Goal: Task Accomplishment & Management: Use online tool/utility

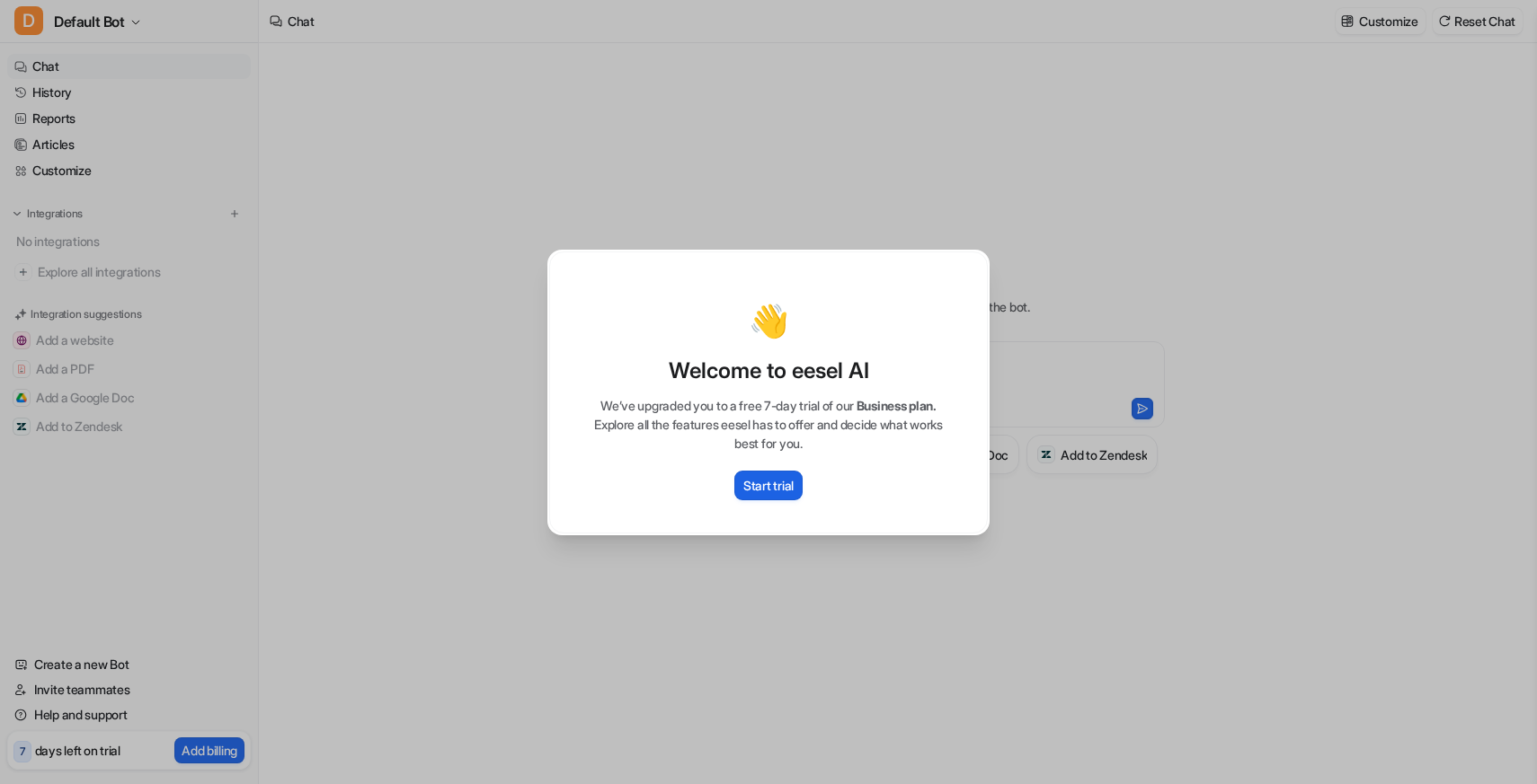
click at [792, 494] on button "Start trial" at bounding box center [768, 485] width 68 height 30
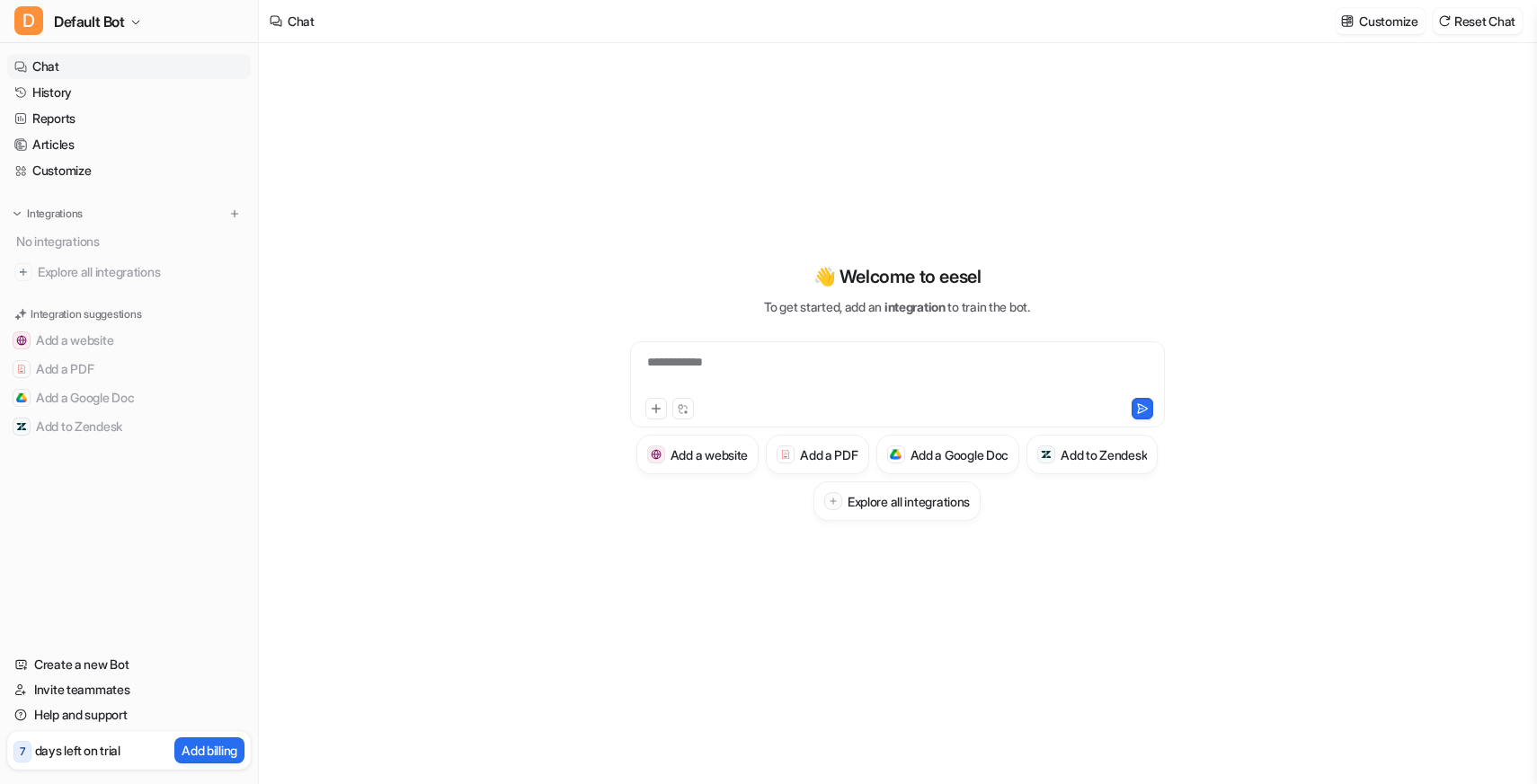
click at [469, 371] on div "**********" at bounding box center [897, 414] width 1276 height 741
click at [136, 24] on icon "button" at bounding box center [136, 22] width 11 height 11
click at [776, 364] on div at bounding box center [898, 374] width 526 height 42
click at [685, 246] on div "👋 Welcome to eesel To get started, add an integration to train the bot. Add a w…" at bounding box center [896, 392] width 662 height 549
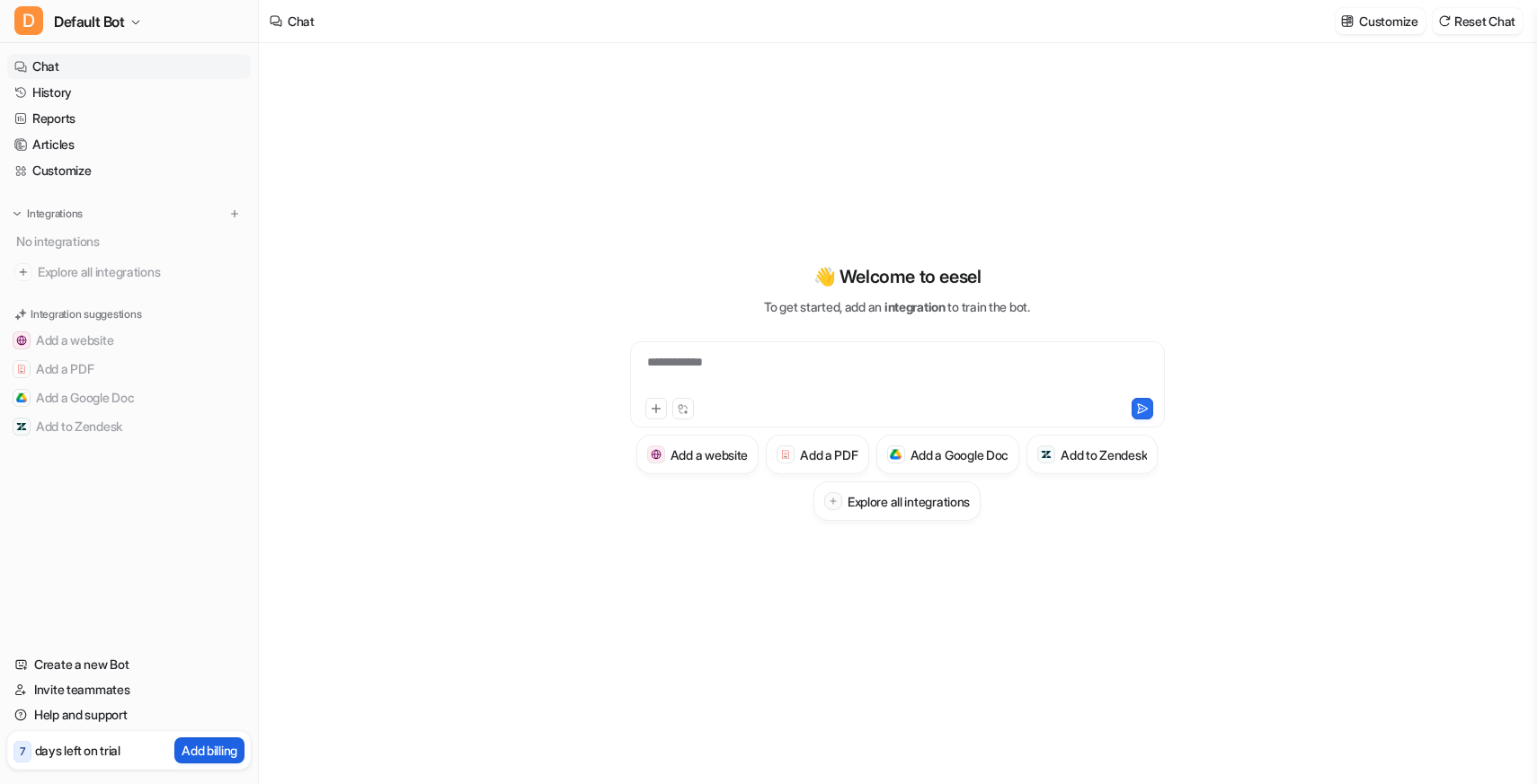
click at [205, 752] on p "Add billing" at bounding box center [210, 750] width 55 height 19
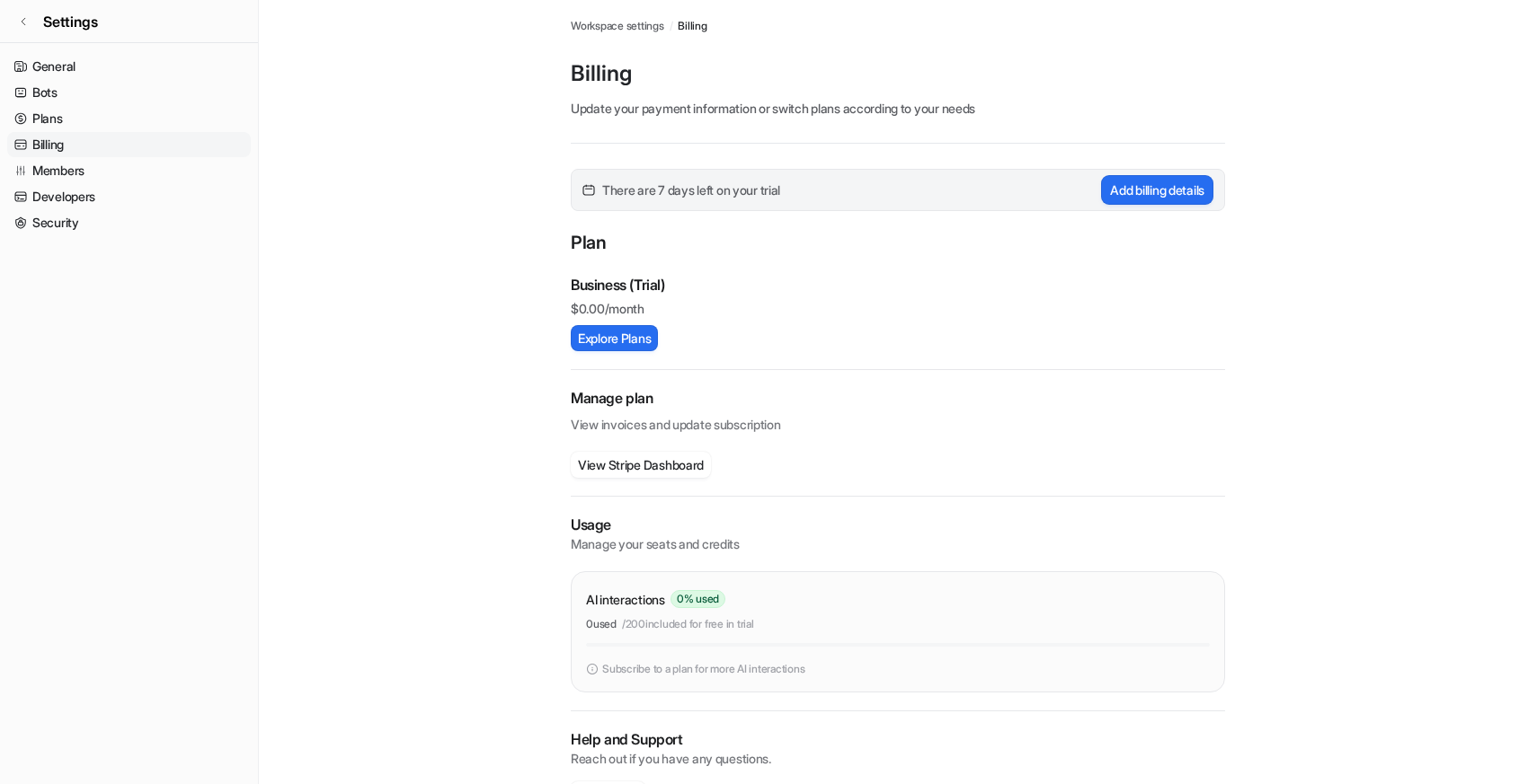
click at [595, 323] on div "Business (Trial) $ 0.00/month Explore Plans" at bounding box center [898, 312] width 655 height 77
click at [594, 336] on button "Explore Plans" at bounding box center [614, 338] width 87 height 26
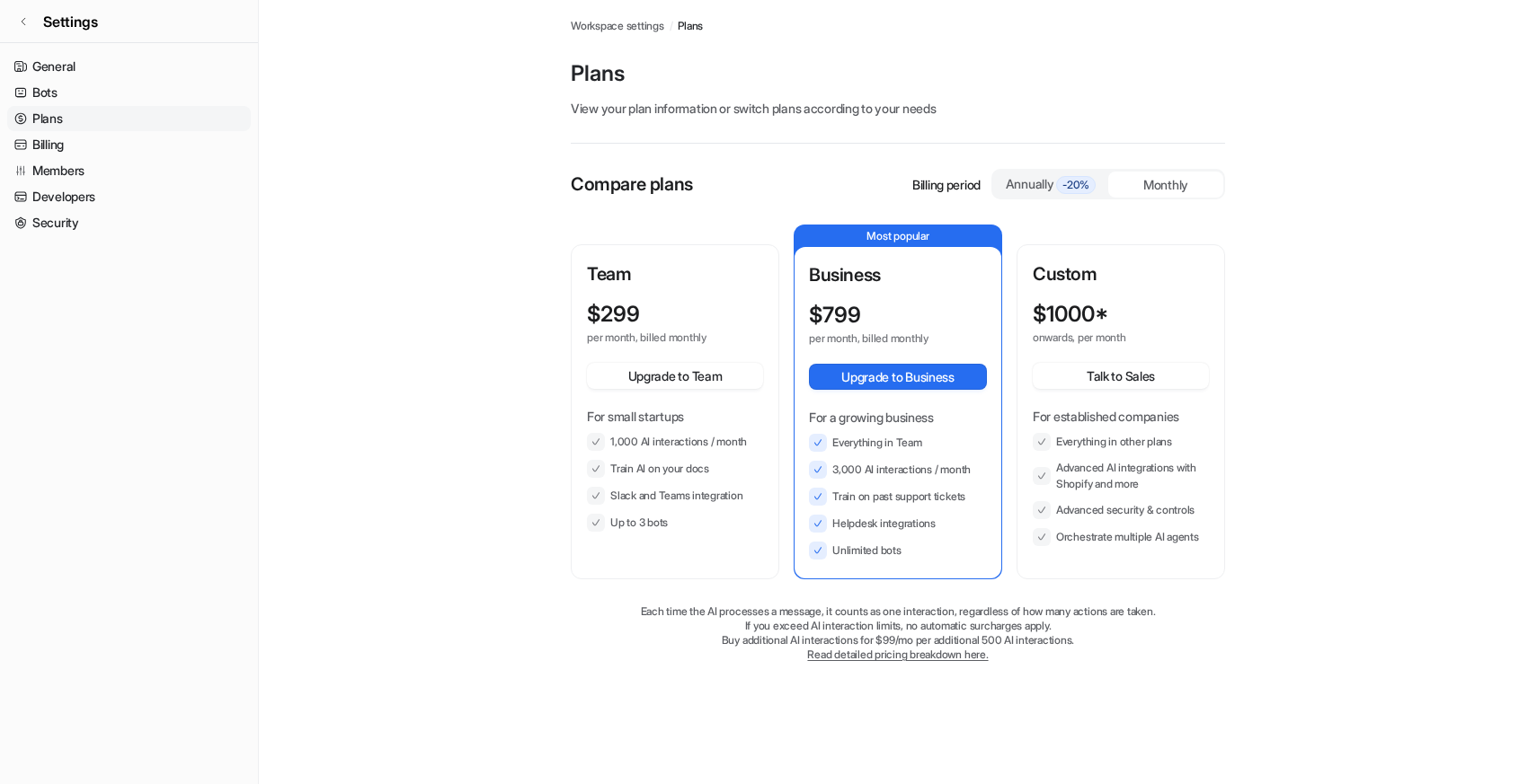
click at [452, 234] on main "Workspace settings / Plans Plans View your plan information or switch plans acc…" at bounding box center [898, 349] width 1278 height 698
click at [614, 295] on div "Team $ 299 per month, billed monthly Upgrade to Team For small startups 1,000 A…" at bounding box center [675, 396] width 176 height 271
click at [614, 302] on p "$ 299" at bounding box center [613, 313] width 53 height 25
click at [653, 295] on div "Team $ 299 per month, billed monthly Upgrade to Team For small startups 1,000 A…" at bounding box center [675, 396] width 176 height 271
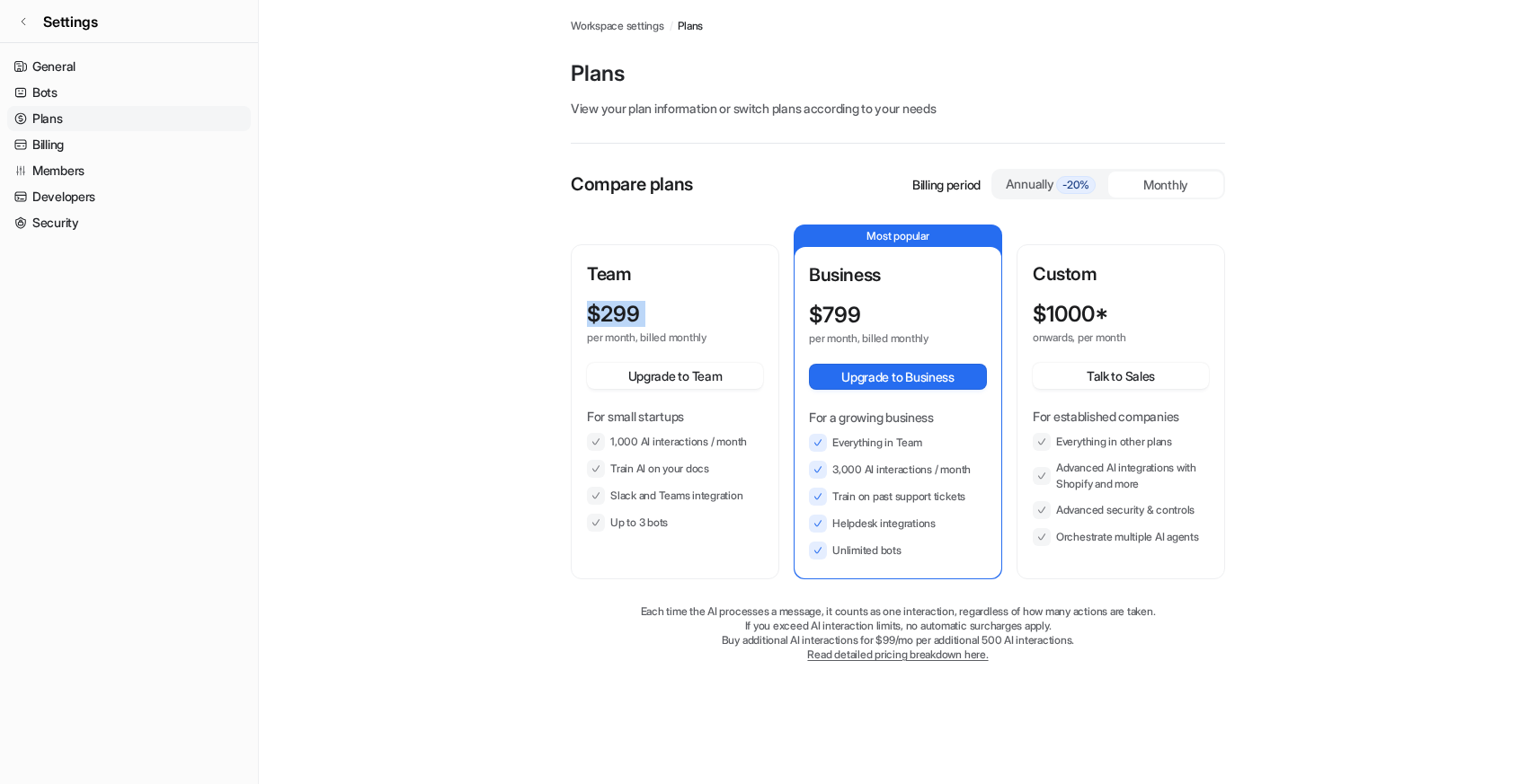
click at [653, 295] on div "Team $ 299 per month, billed monthly Upgrade to Team For small startups 1,000 A…" at bounding box center [675, 396] width 176 height 271
click at [654, 299] on div "Team $ 299 per month, billed monthly Upgrade to Team For small startups 1,000 A…" at bounding box center [675, 396] width 176 height 271
click at [652, 369] on button "Upgrade to Team" at bounding box center [675, 376] width 176 height 26
click at [18, 25] on icon at bounding box center [23, 21] width 11 height 11
click at [27, 20] on icon at bounding box center [23, 21] width 11 height 11
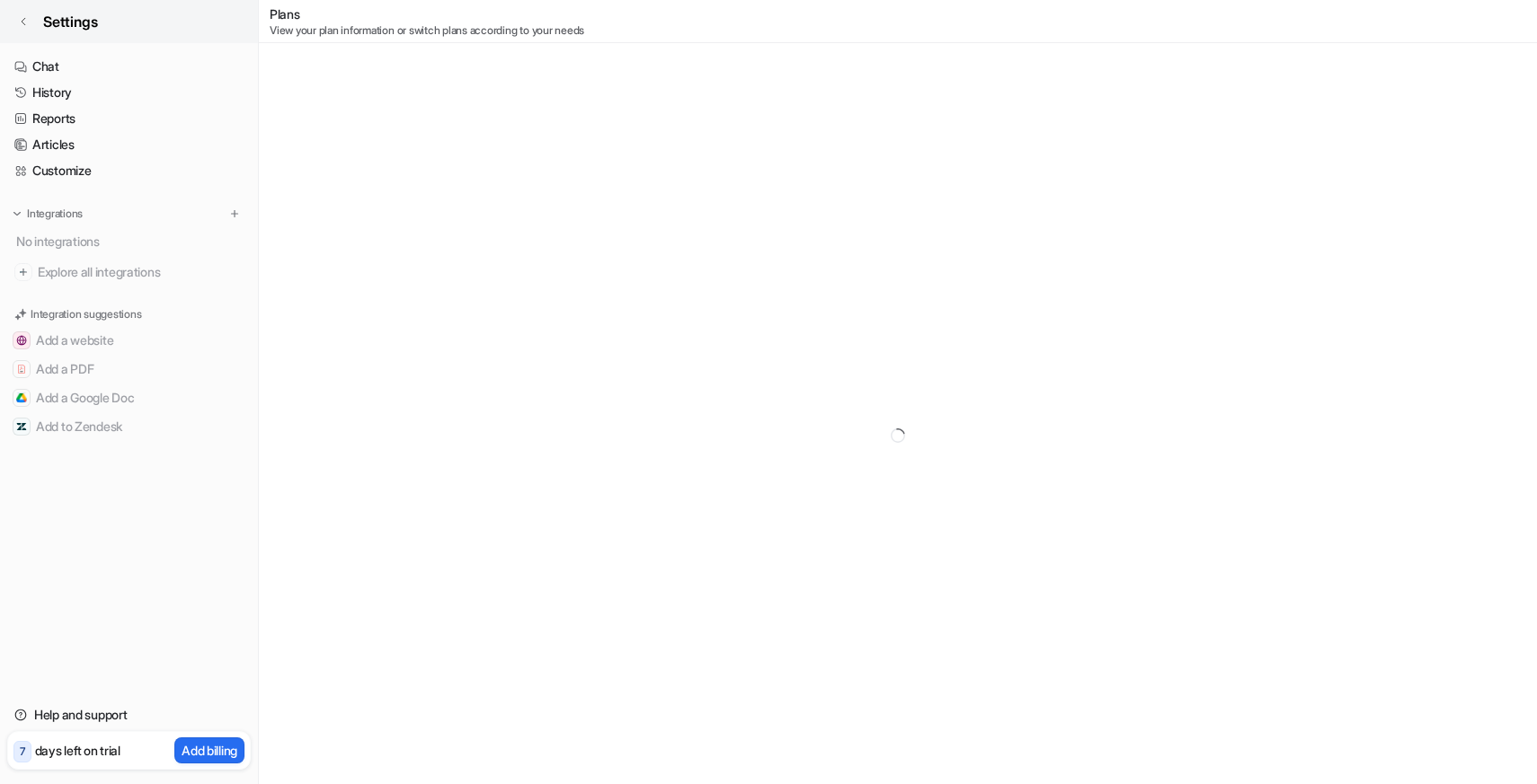
click at [27, 20] on icon at bounding box center [23, 21] width 11 height 11
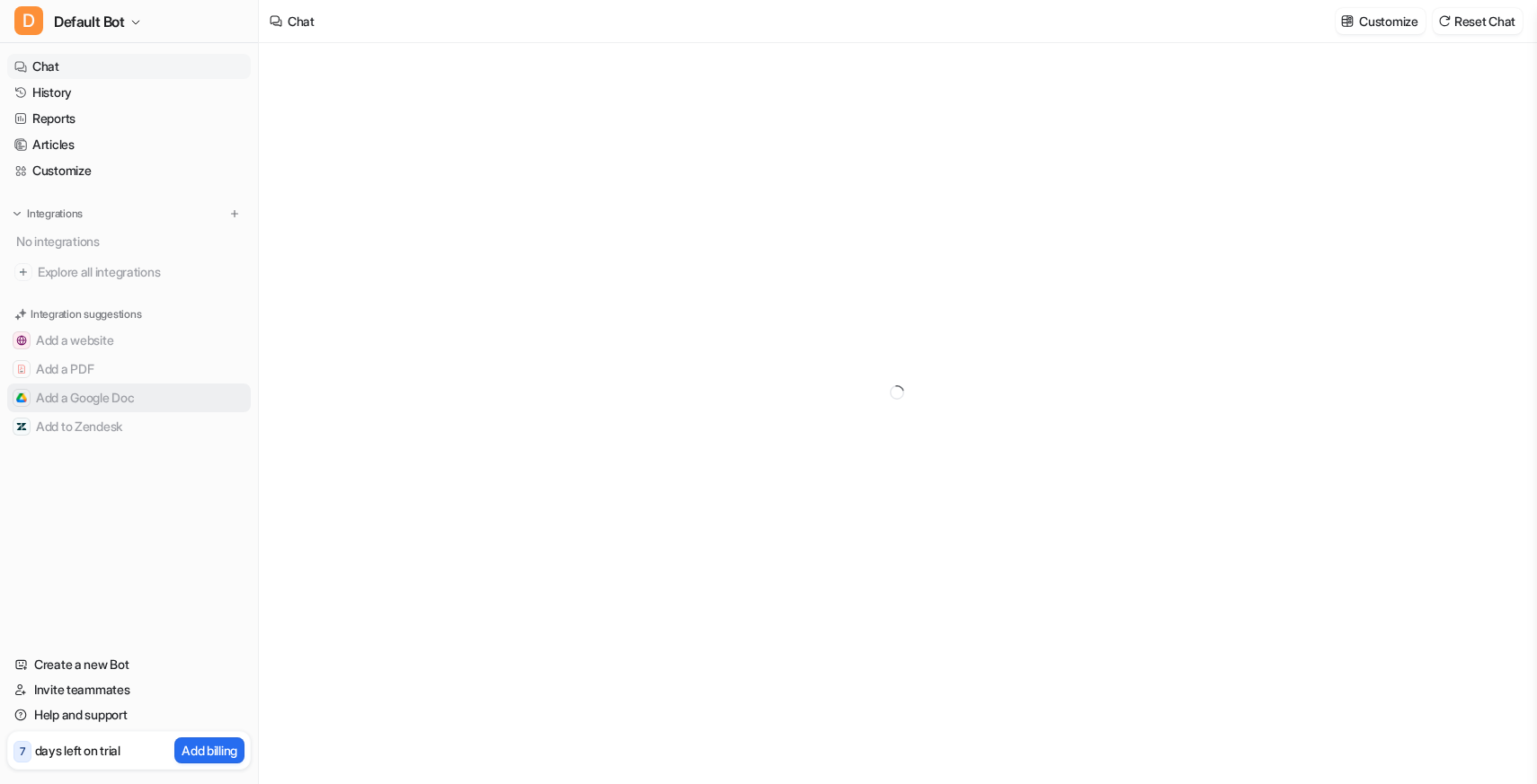
click at [146, 392] on button "Add a Google Doc" at bounding box center [129, 397] width 243 height 29
type textarea "**********"
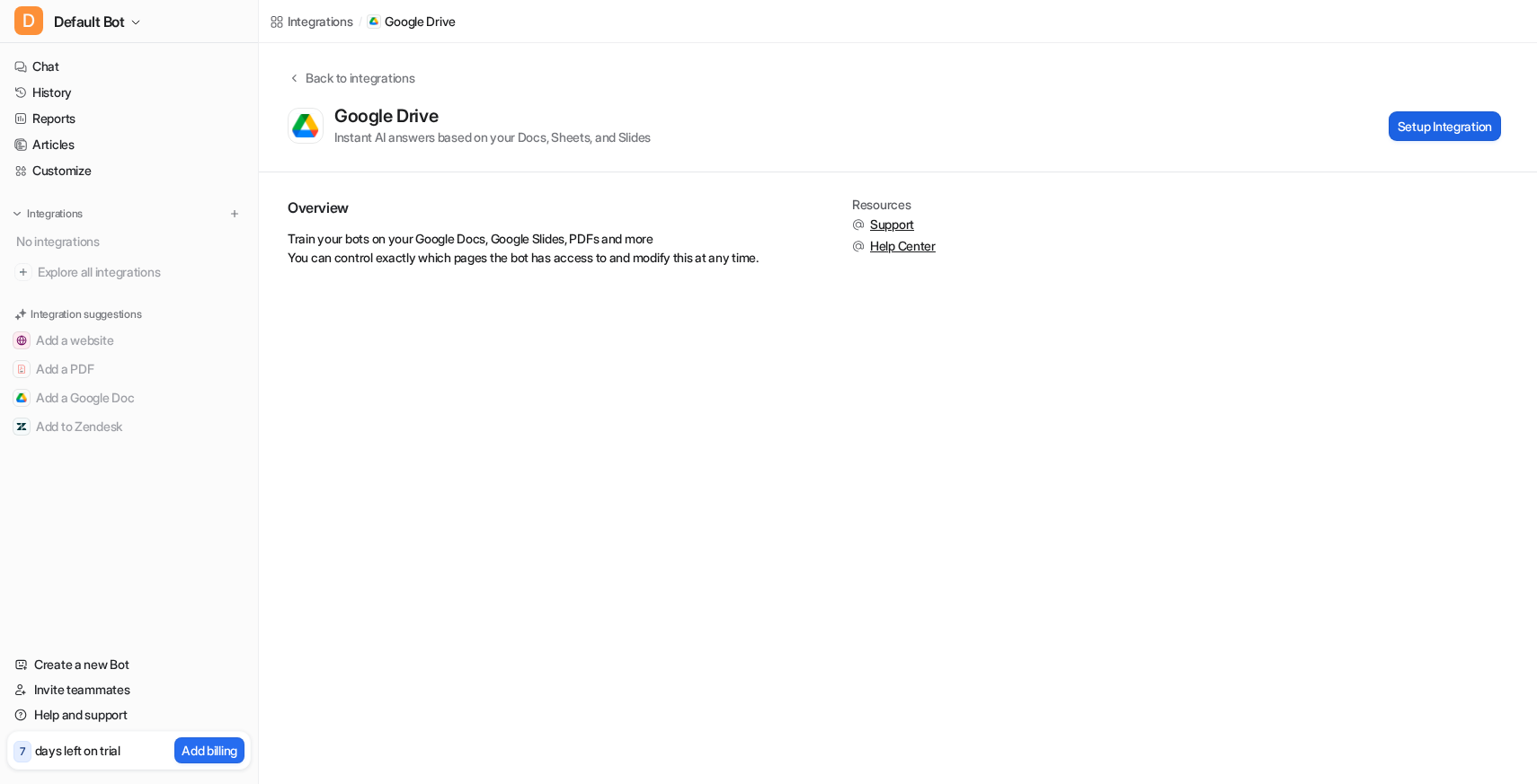
click at [1401, 131] on button "Setup Integration" at bounding box center [1445, 127] width 113 height 30
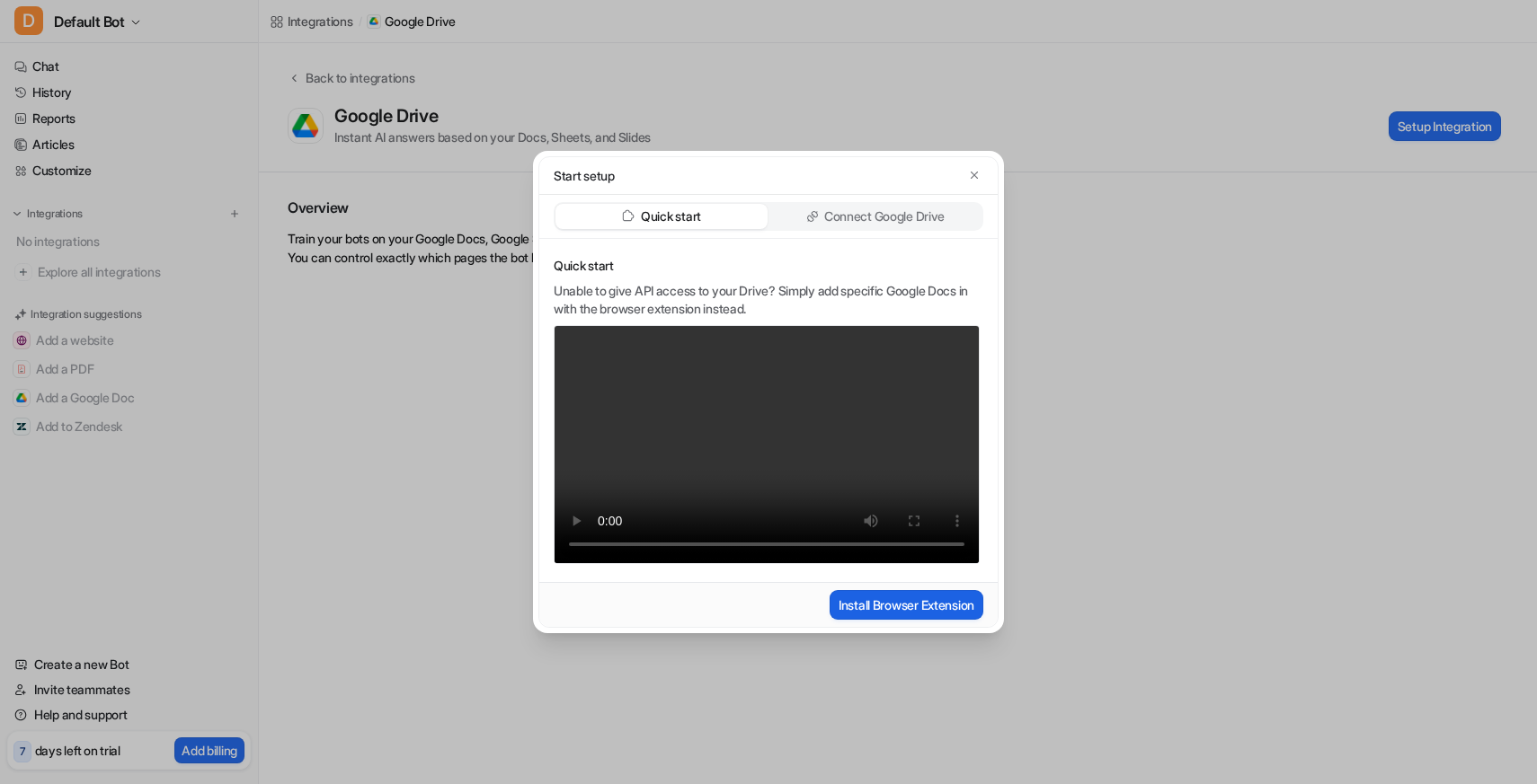
click at [881, 609] on button "Install Browser Extension" at bounding box center [906, 605] width 153 height 30
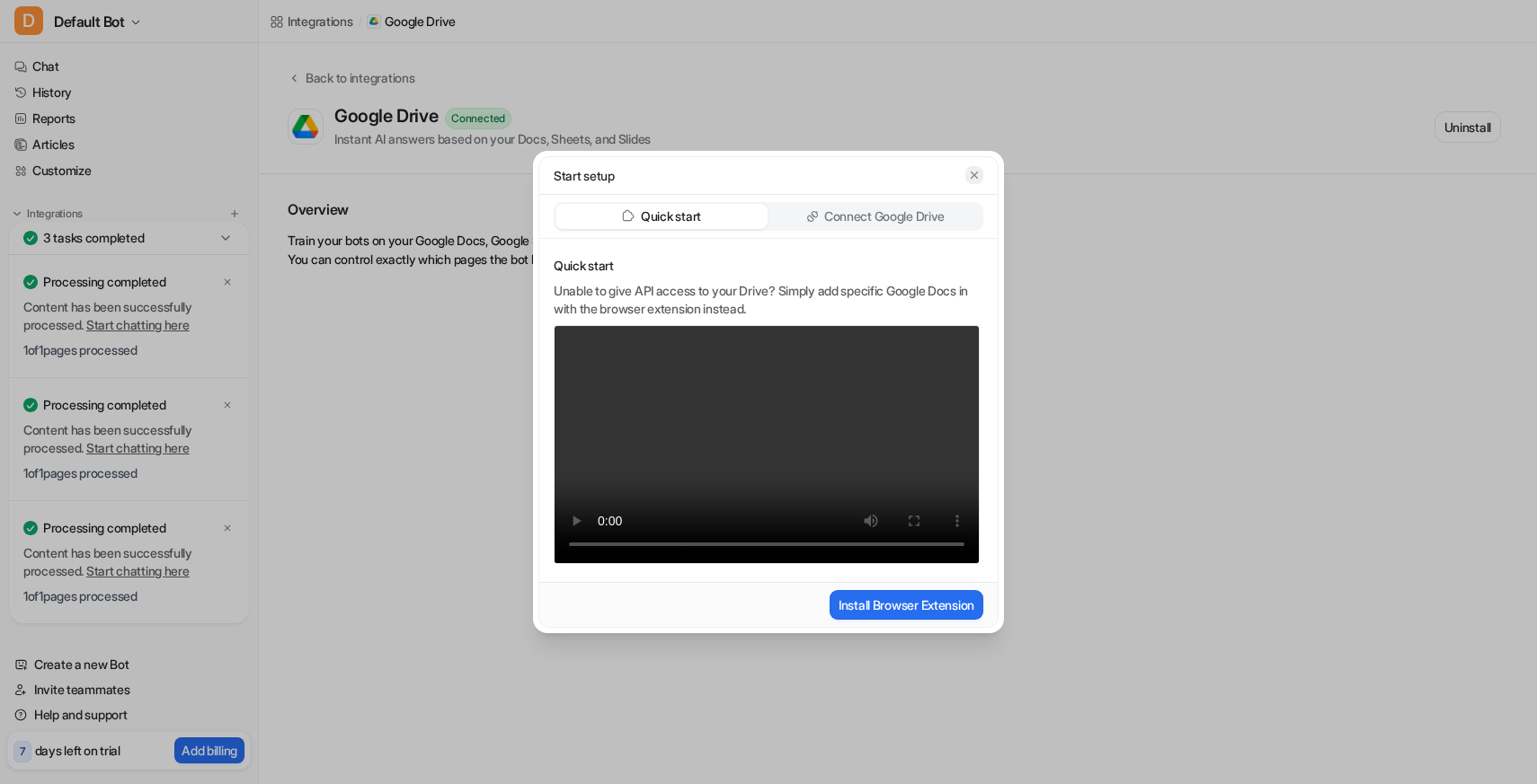
click at [974, 172] on icon "button" at bounding box center [974, 175] width 13 height 13
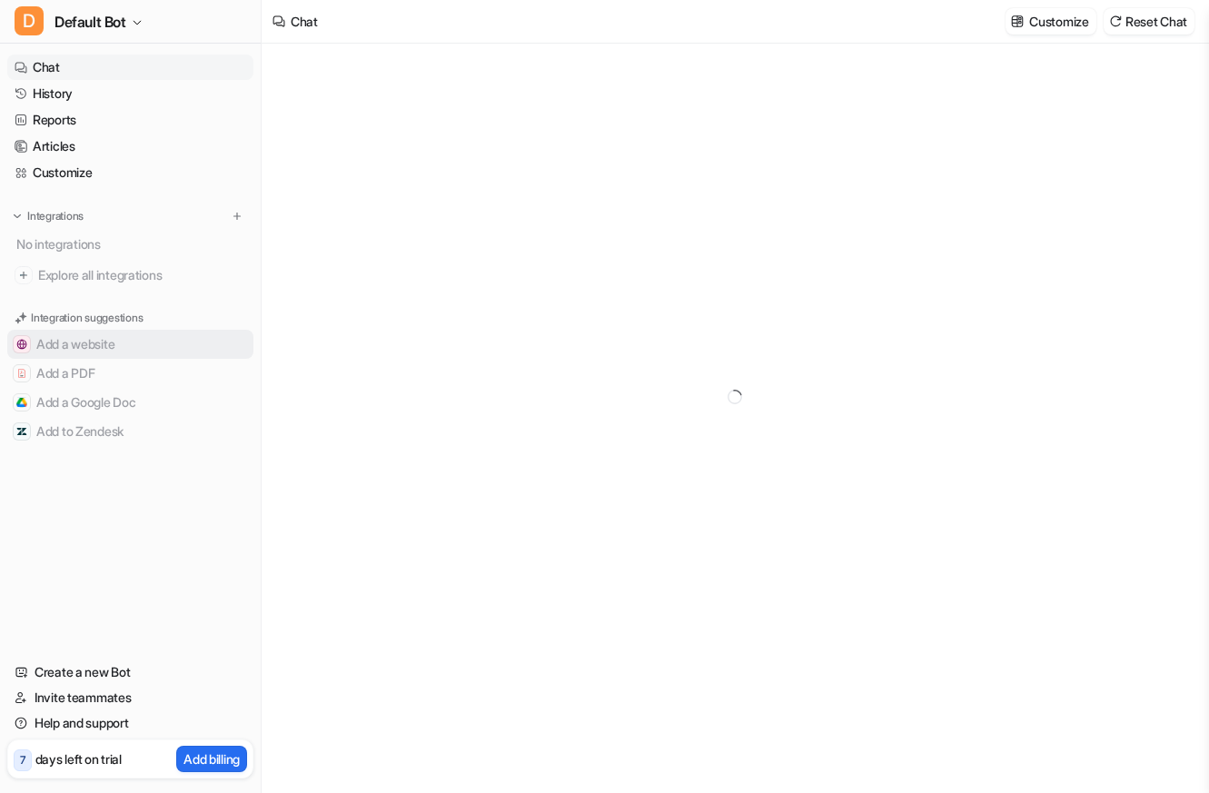
type textarea "**********"
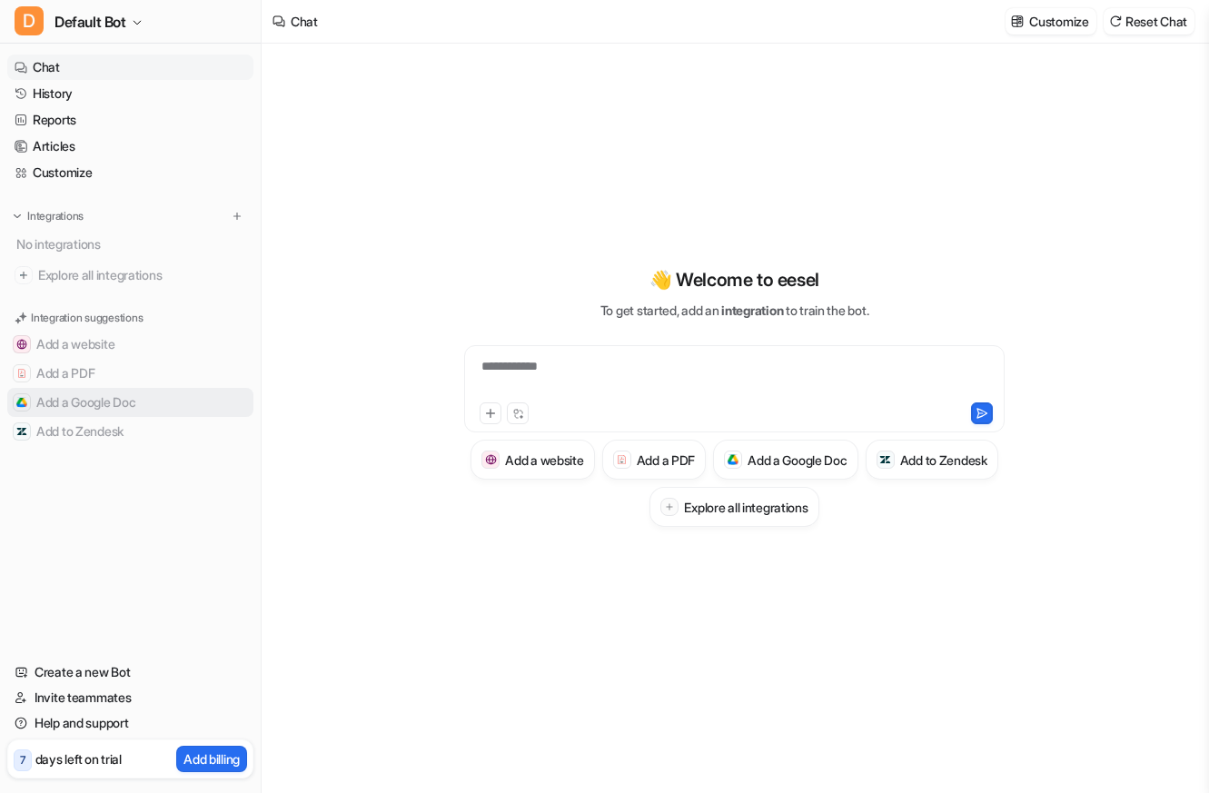
click at [135, 405] on button "Add a Google Doc" at bounding box center [130, 402] width 246 height 29
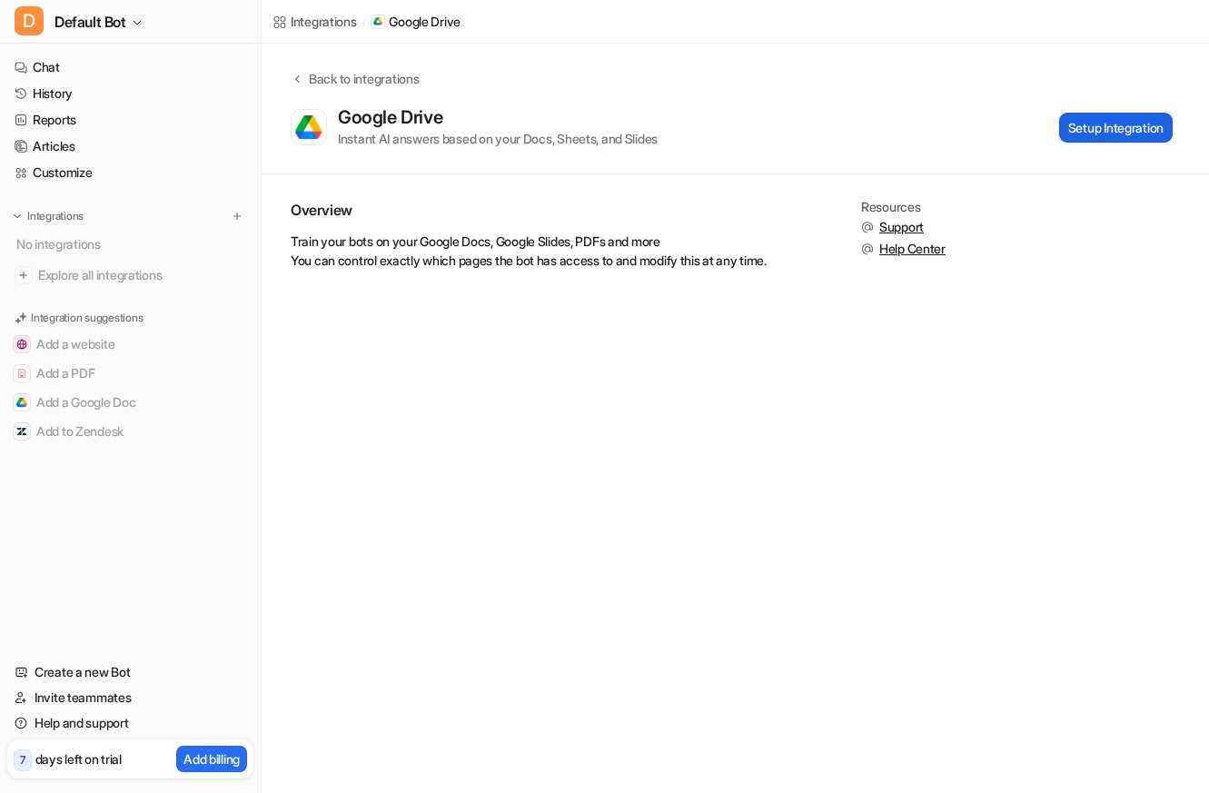
click at [1075, 136] on button "Setup Integration" at bounding box center [1117, 128] width 114 height 30
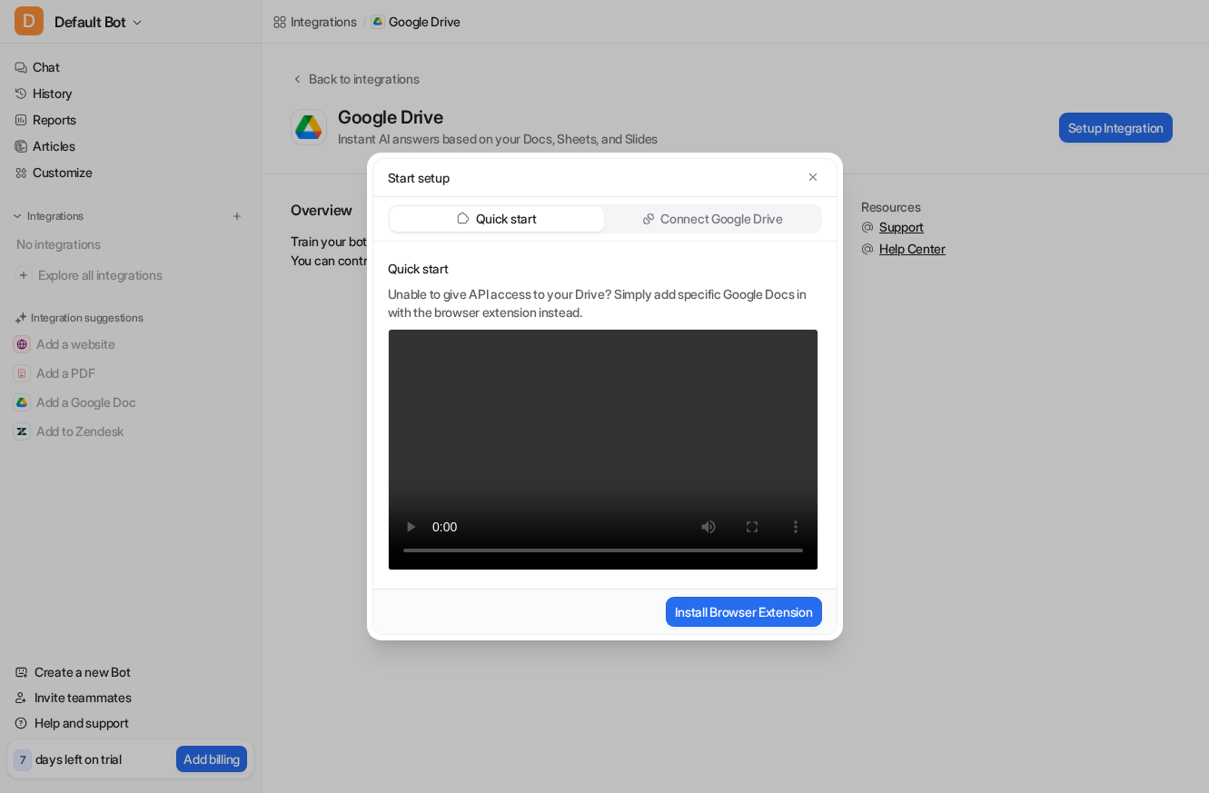
click at [695, 224] on p "Connect Google Drive" at bounding box center [722, 219] width 122 height 18
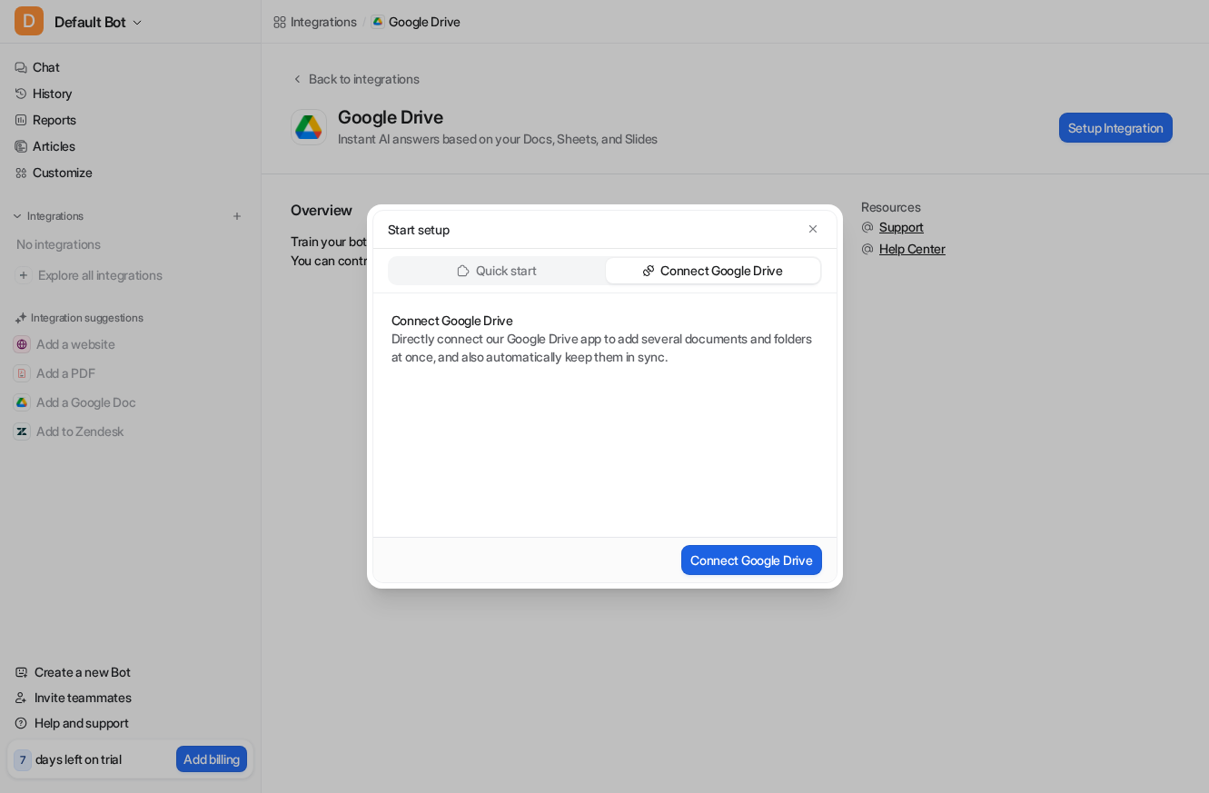
click at [747, 558] on button "Connect Google Drive" at bounding box center [752, 560] width 140 height 30
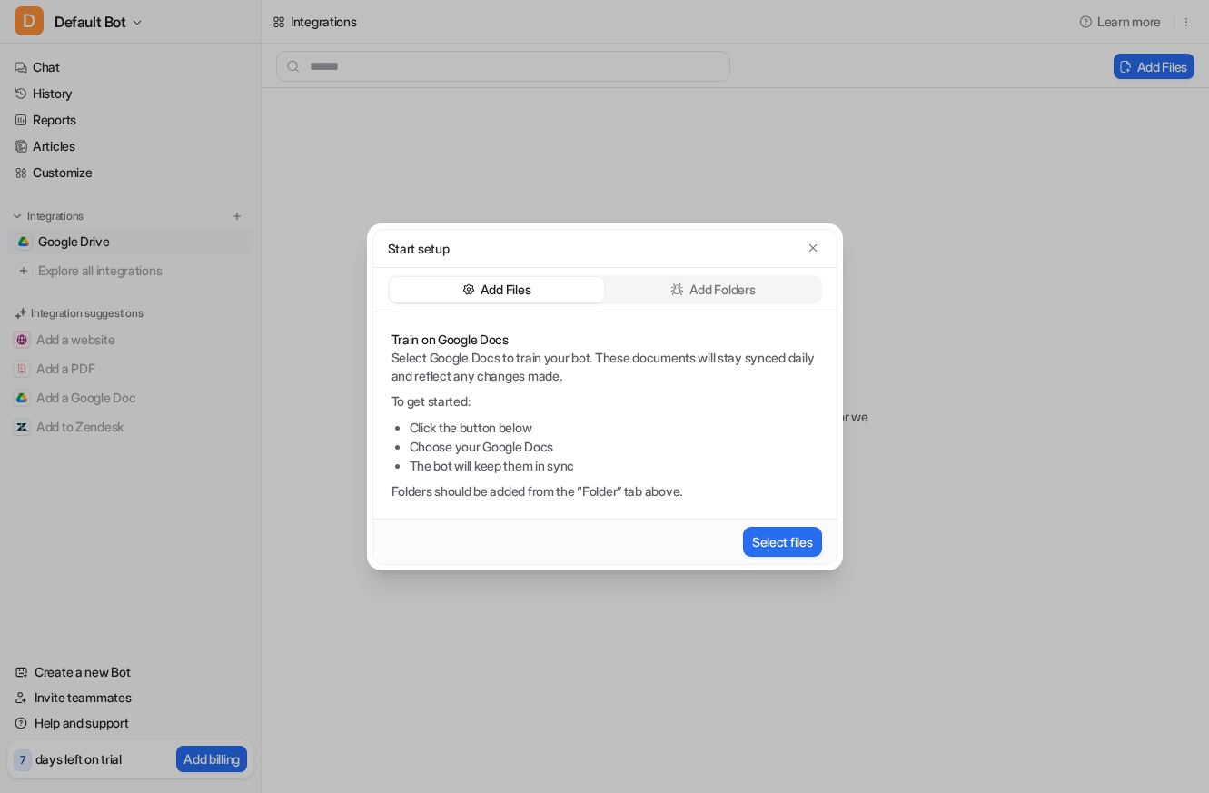
click at [652, 294] on div "Add Folders" at bounding box center [713, 289] width 214 height 25
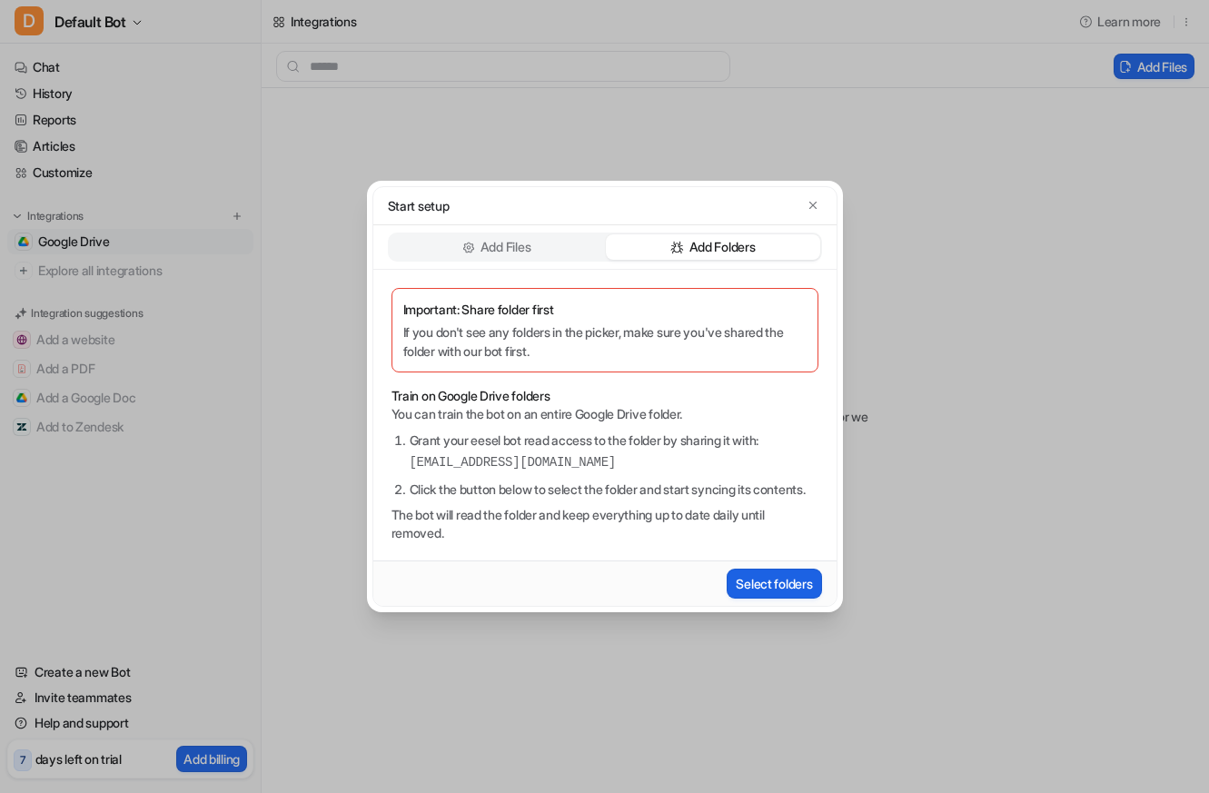
click at [750, 588] on button "Select folders" at bounding box center [774, 584] width 95 height 30
click at [577, 696] on div "Start setup Add Files Add Folders Important: Share folder first If you don't se…" at bounding box center [605, 396] width 505 height 793
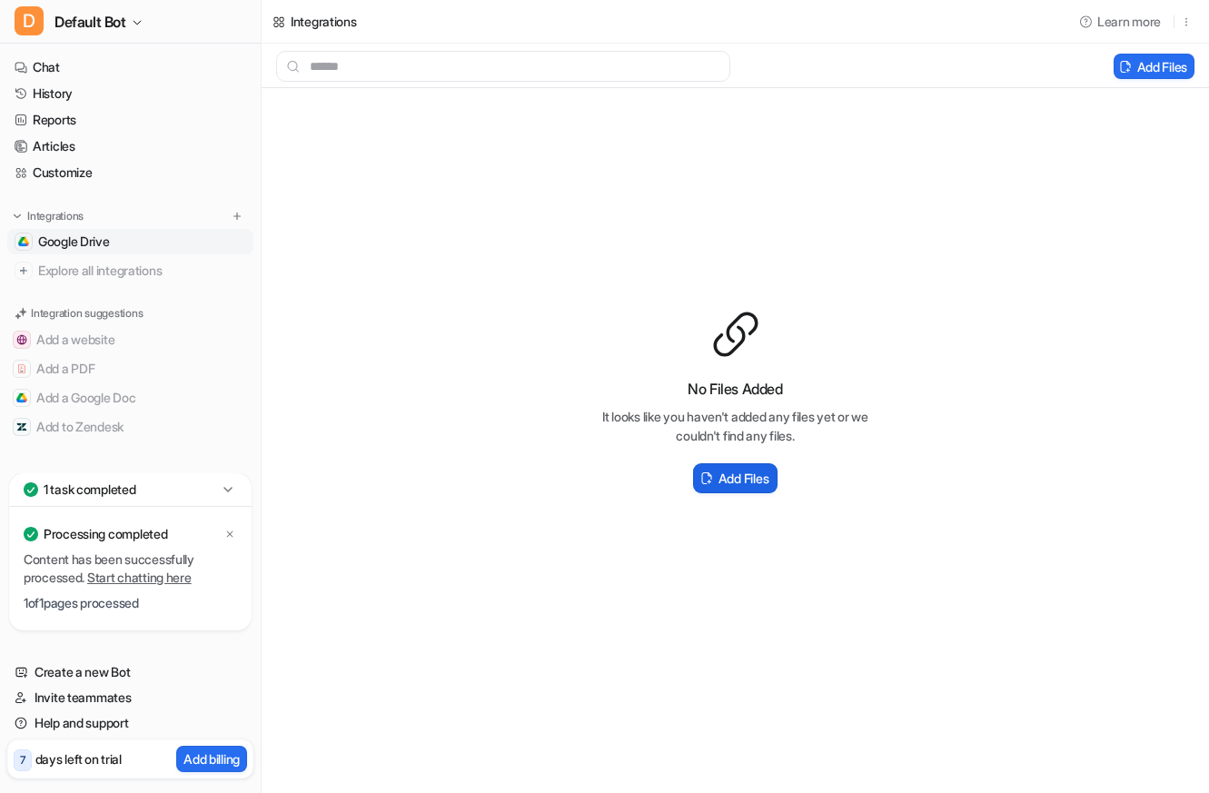
click at [716, 474] on button "Add Files" at bounding box center [735, 478] width 85 height 30
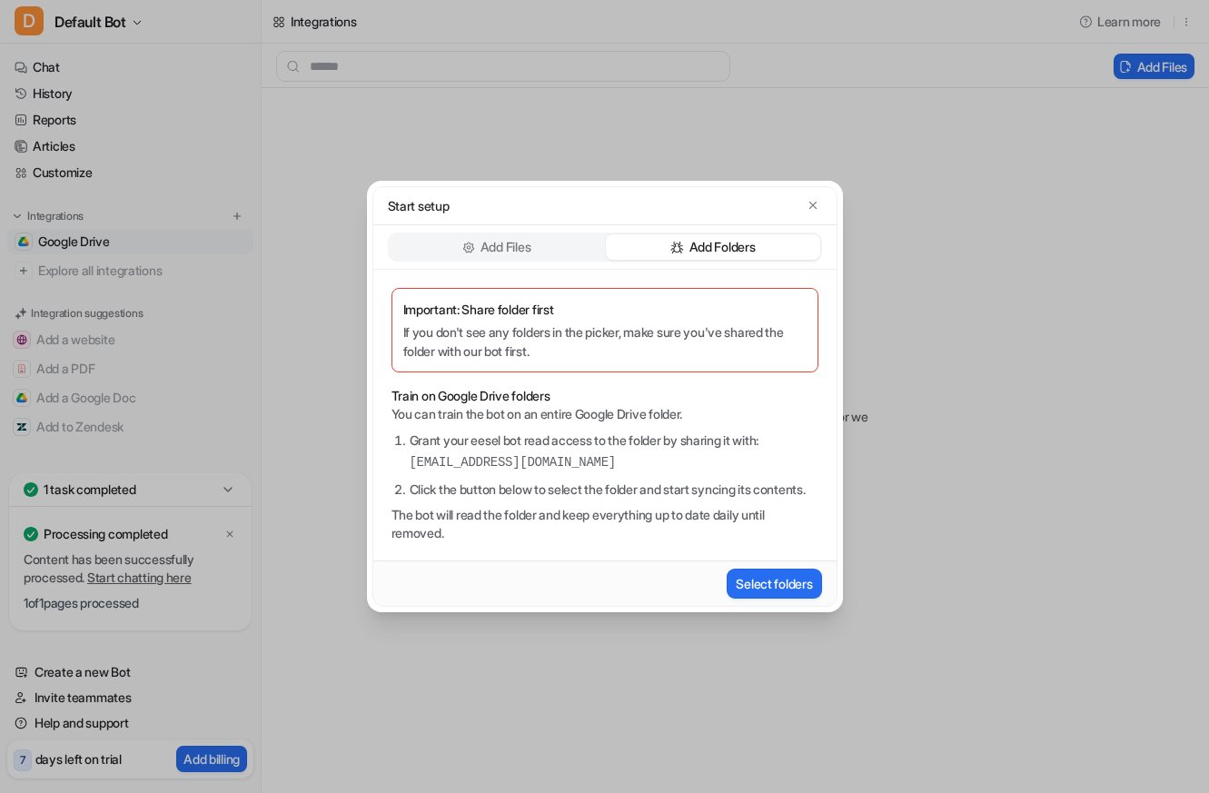
click at [930, 226] on div "Start setup Add Files Add Folders Important: Share folder first If you don't se…" at bounding box center [604, 396] width 1209 height 793
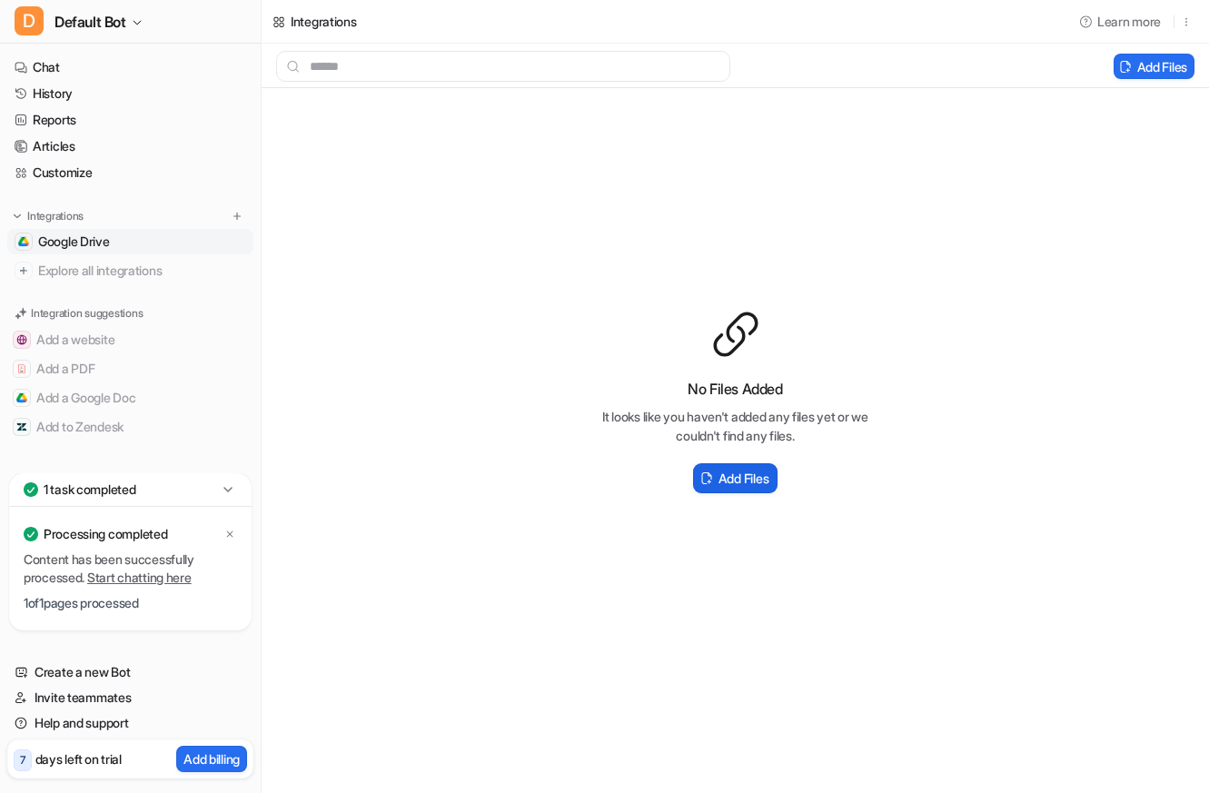
click at [726, 479] on h2 "Add Files" at bounding box center [744, 478] width 50 height 19
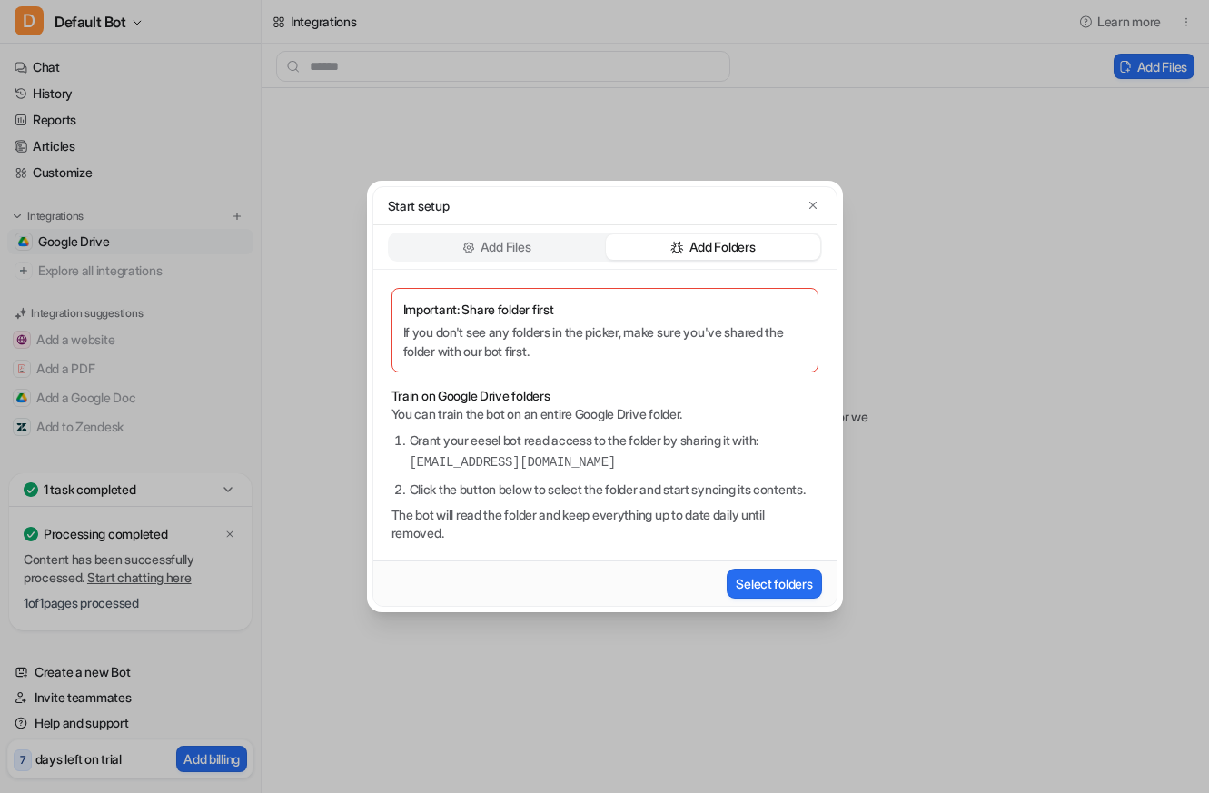
click at [683, 323] on p "If you don't see any folders in the picker, make sure you've shared the folder …" at bounding box center [604, 342] width 403 height 38
click at [530, 244] on p "Add Files" at bounding box center [506, 247] width 50 height 18
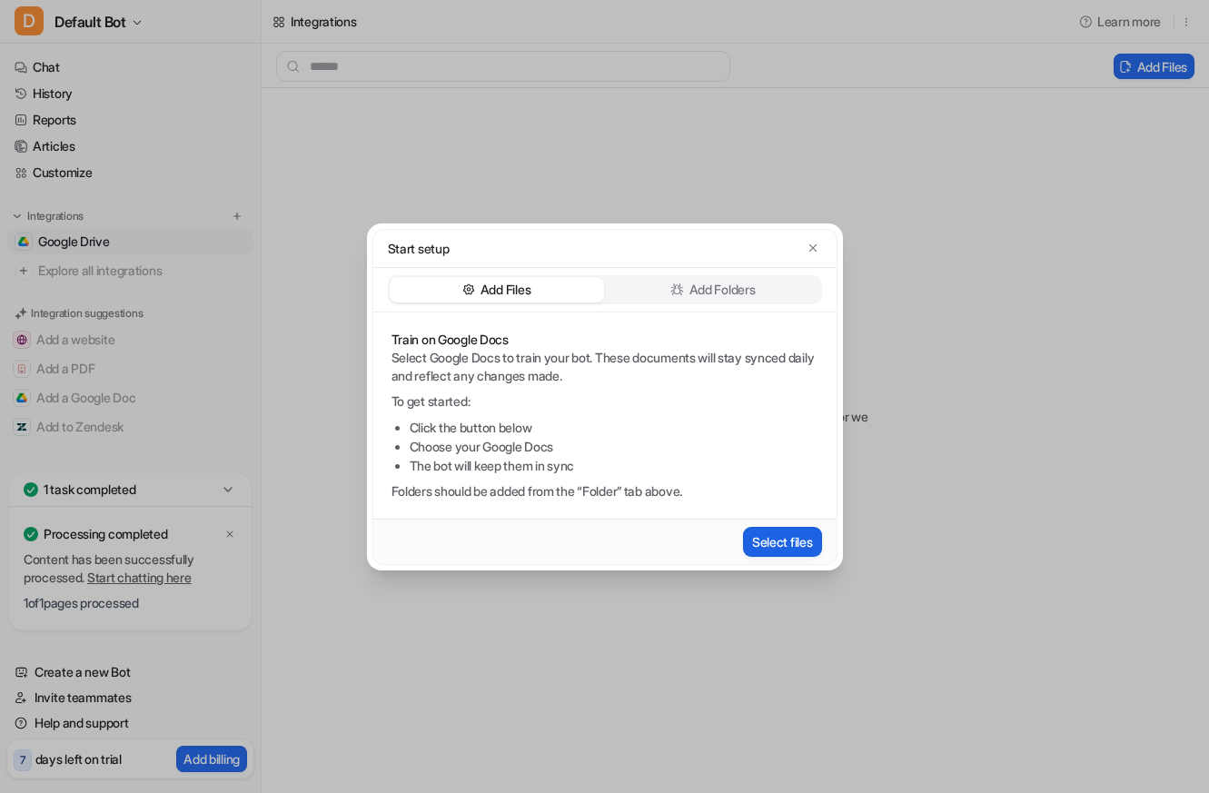
click at [774, 538] on button "Select files" at bounding box center [782, 542] width 79 height 30
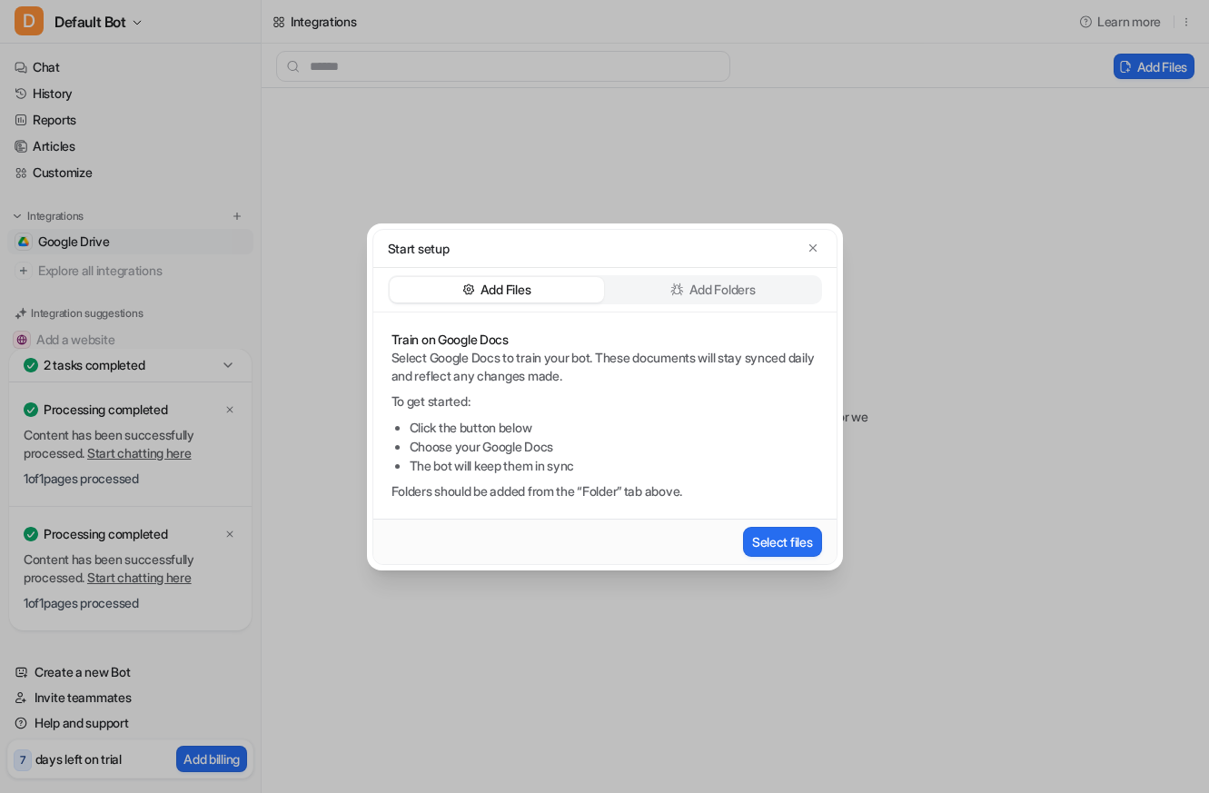
click at [686, 294] on div "Add Folders" at bounding box center [713, 289] width 214 height 25
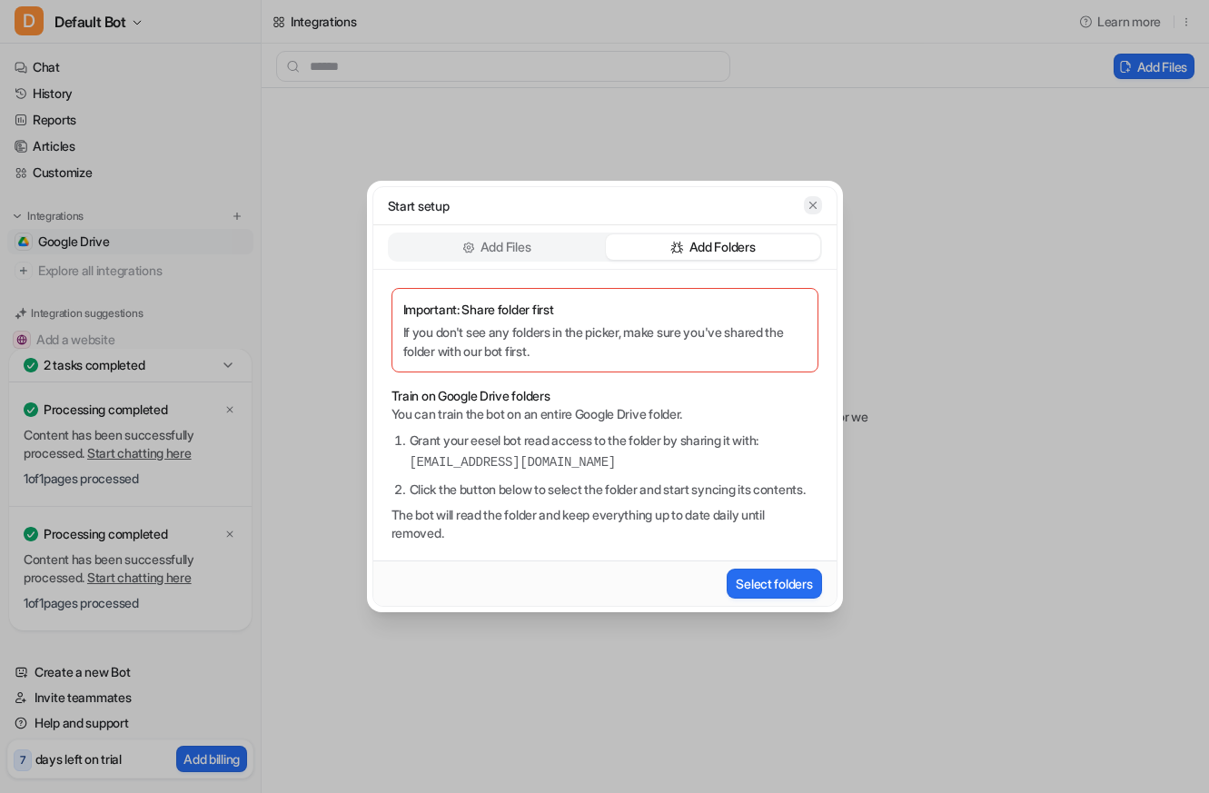
click at [811, 199] on icon "button" at bounding box center [813, 205] width 13 height 13
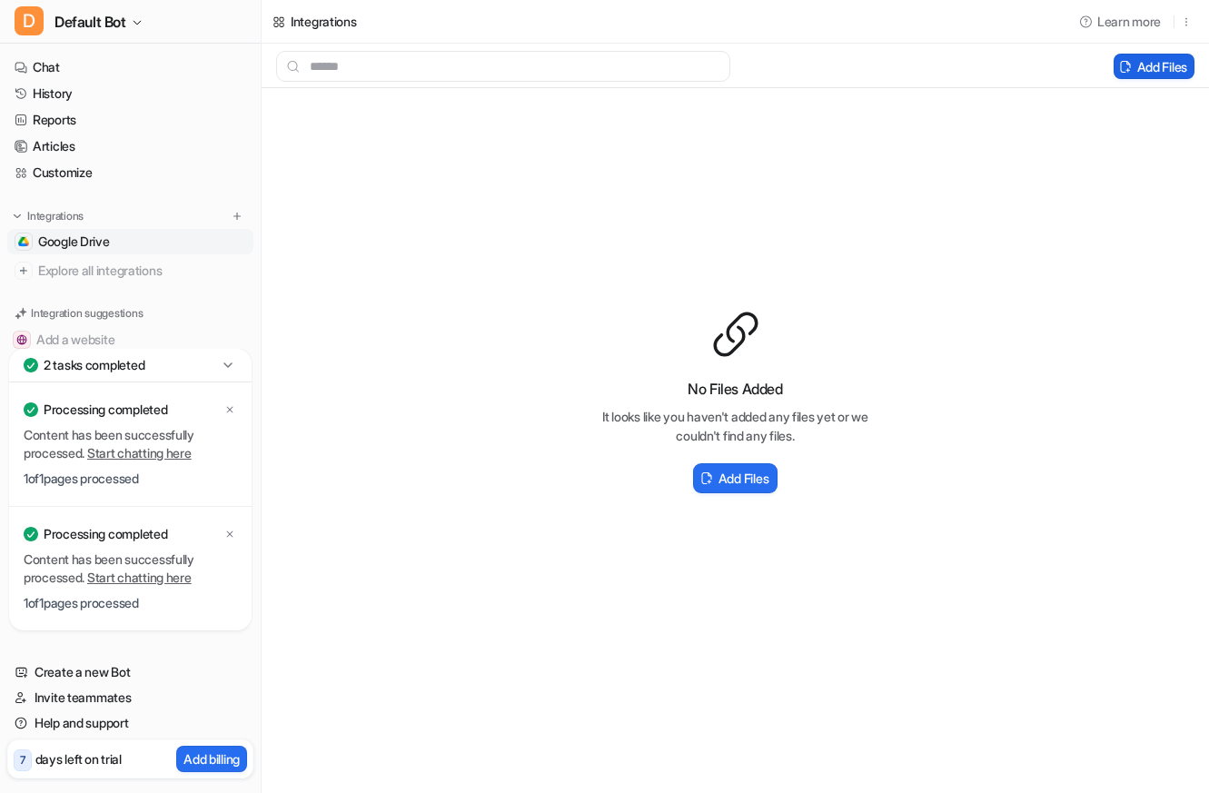
click at [1143, 69] on button "Add Files" at bounding box center [1154, 66] width 81 height 25
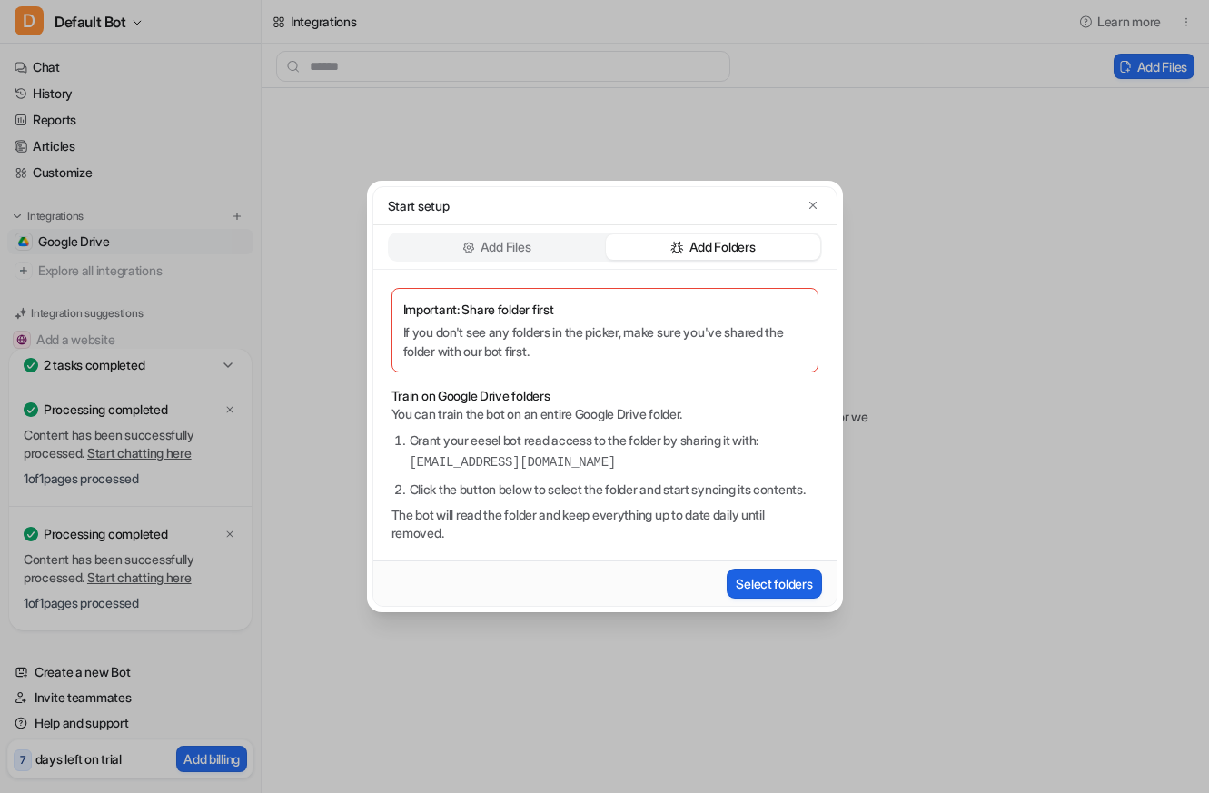
click at [767, 590] on button "Select folders" at bounding box center [774, 584] width 95 height 30
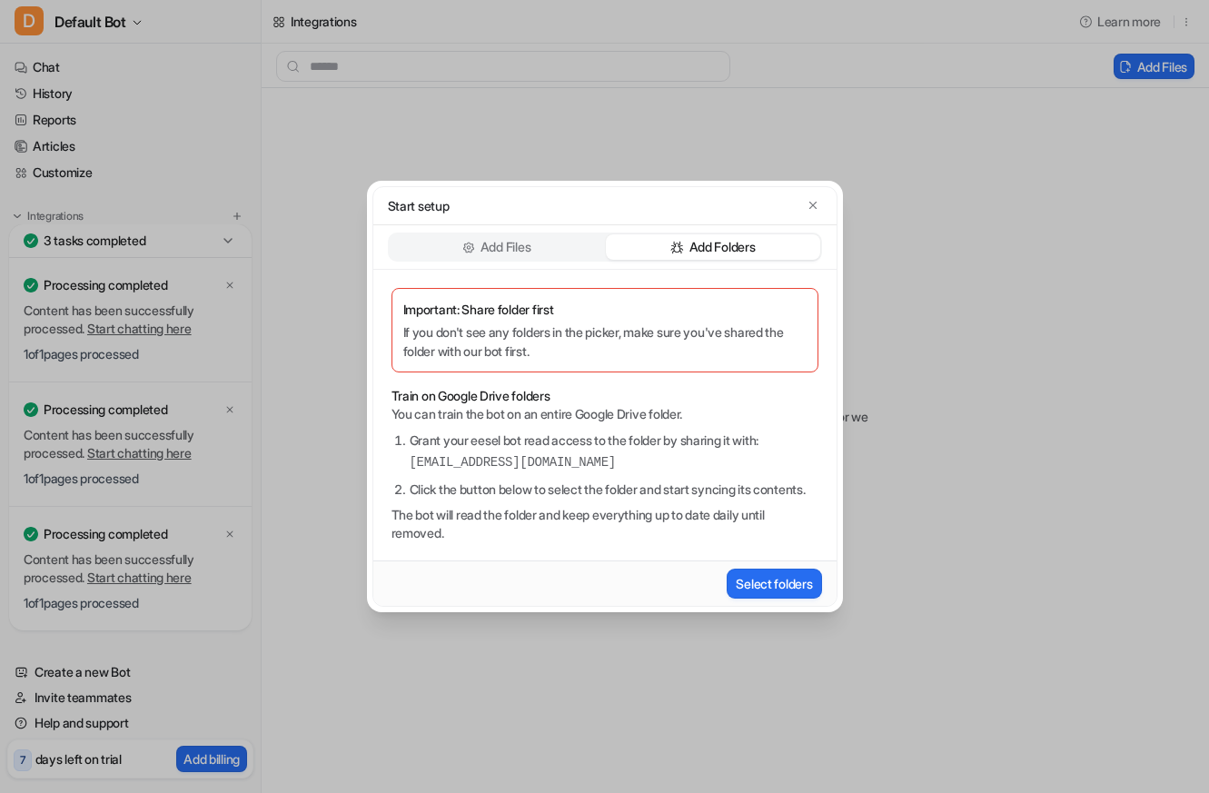
click at [370, 683] on div "Start setup Add Files Add Folders Important: Share folder first If you don't se…" at bounding box center [605, 396] width 505 height 793
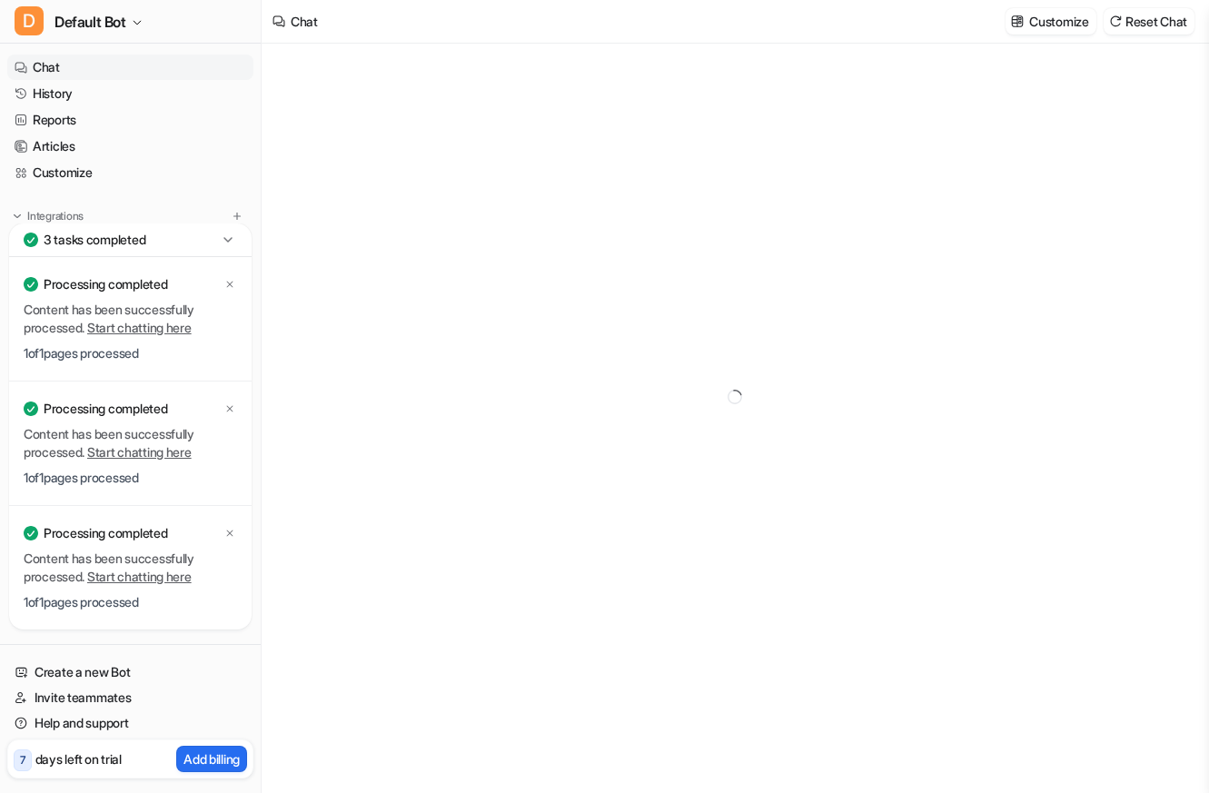
type textarea "**********"
